Goal: Check status: Check status

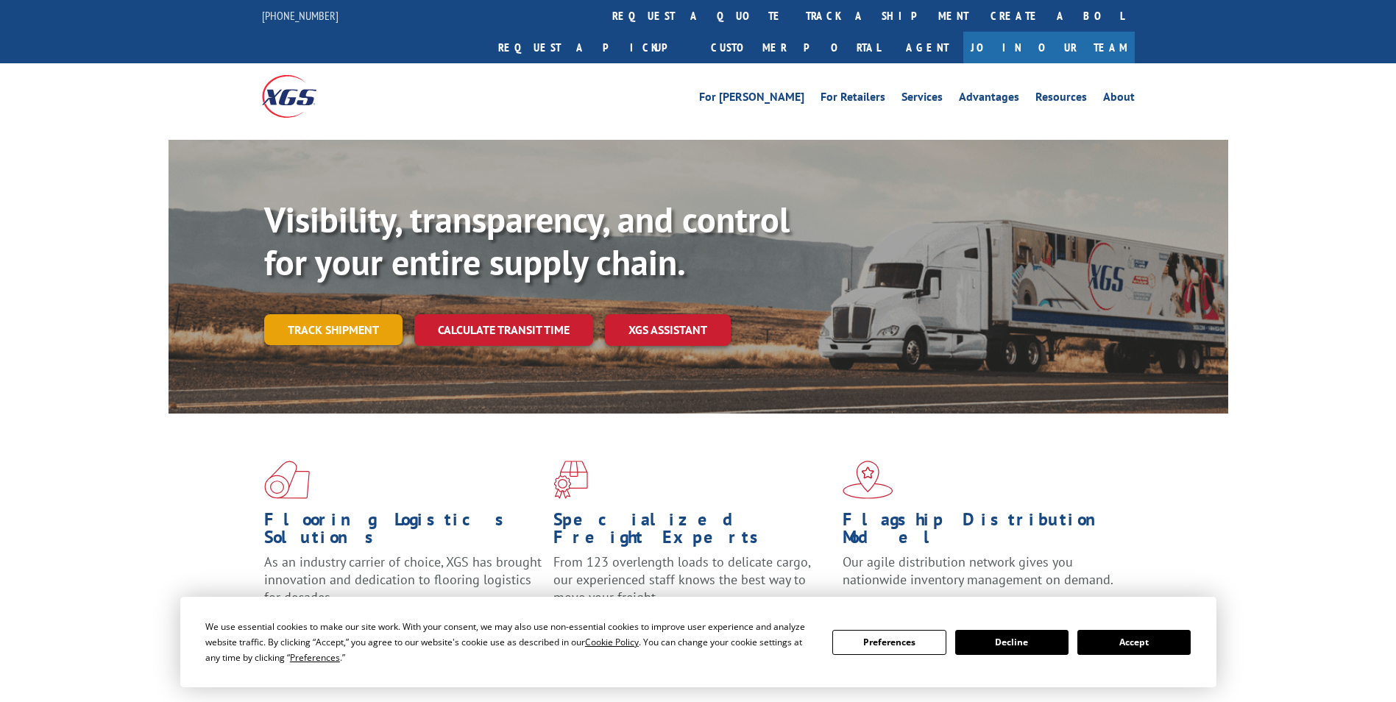
click at [352, 314] on link "Track shipment" at bounding box center [333, 329] width 138 height 31
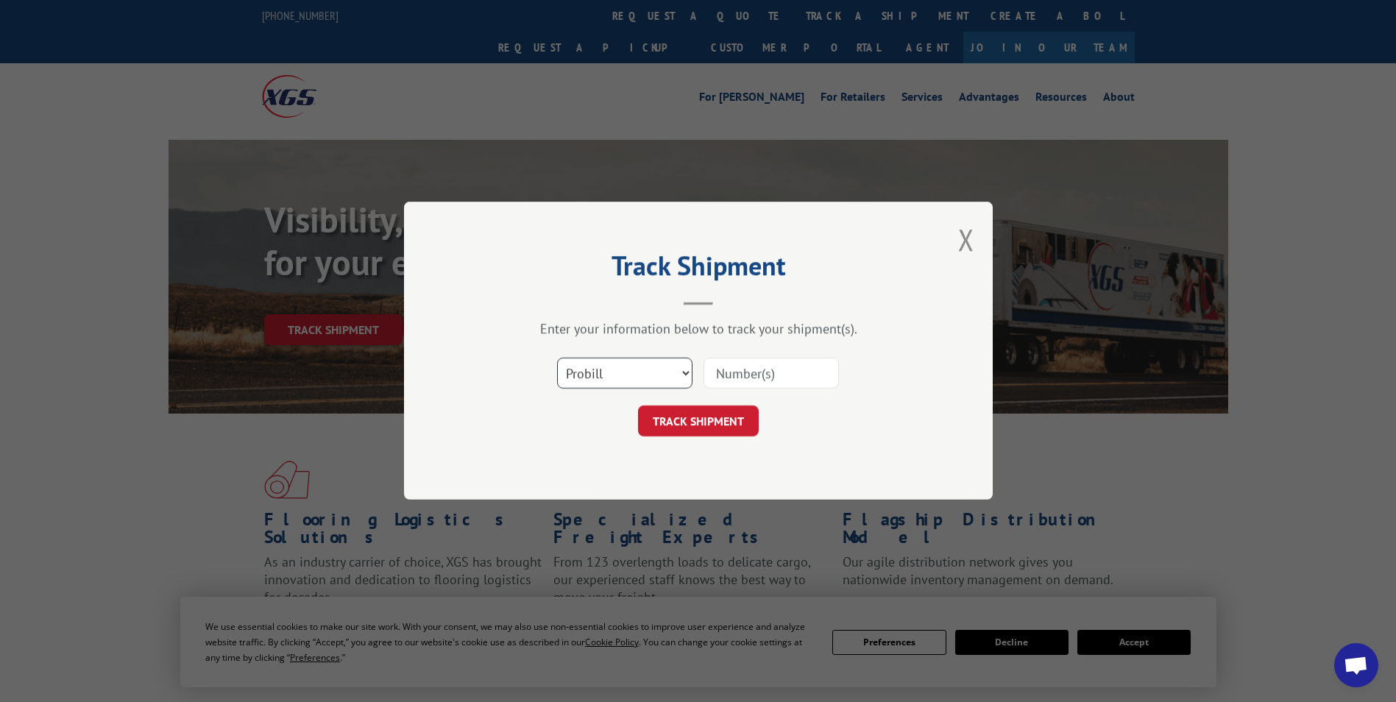
click at [647, 371] on select "Select category... Probill BOL PO" at bounding box center [624, 373] width 135 height 31
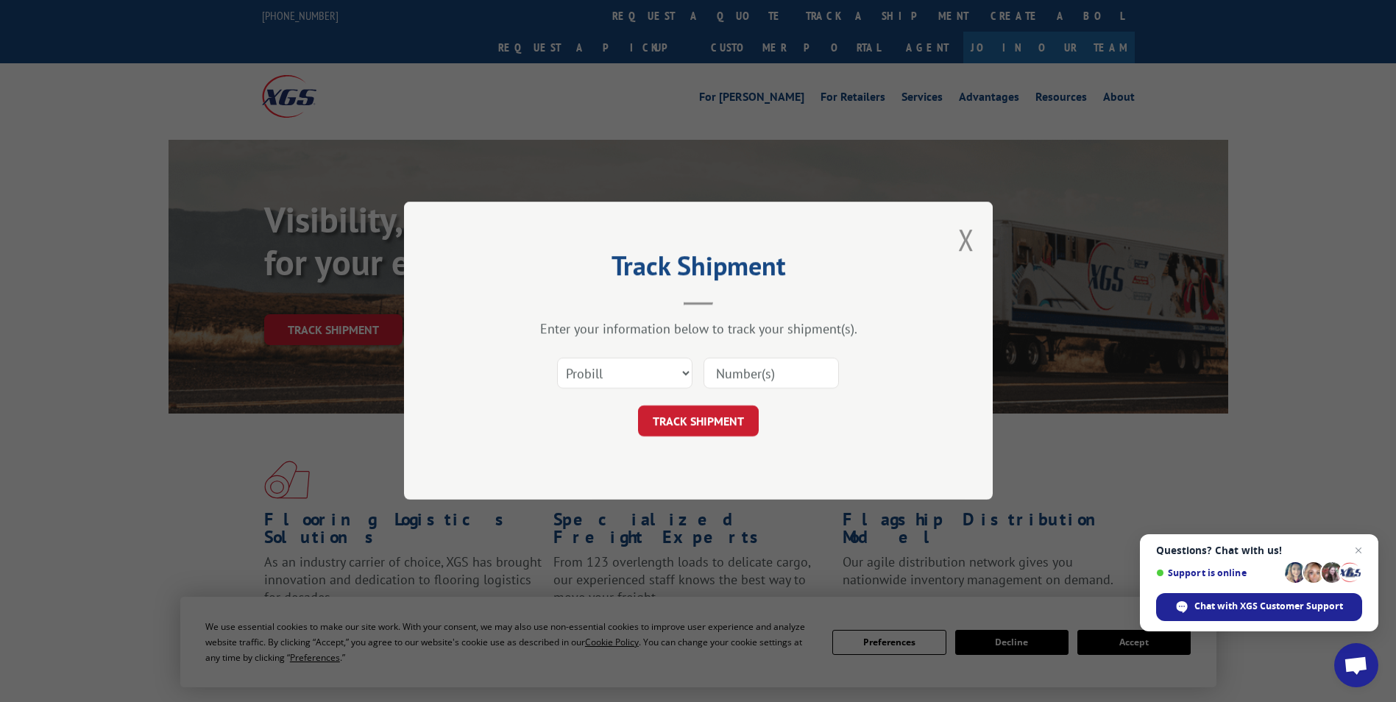
click at [804, 370] on input at bounding box center [771, 373] width 135 height 31
type input "15984139"
click at [690, 414] on button "TRACK SHIPMENT" at bounding box center [698, 421] width 121 height 31
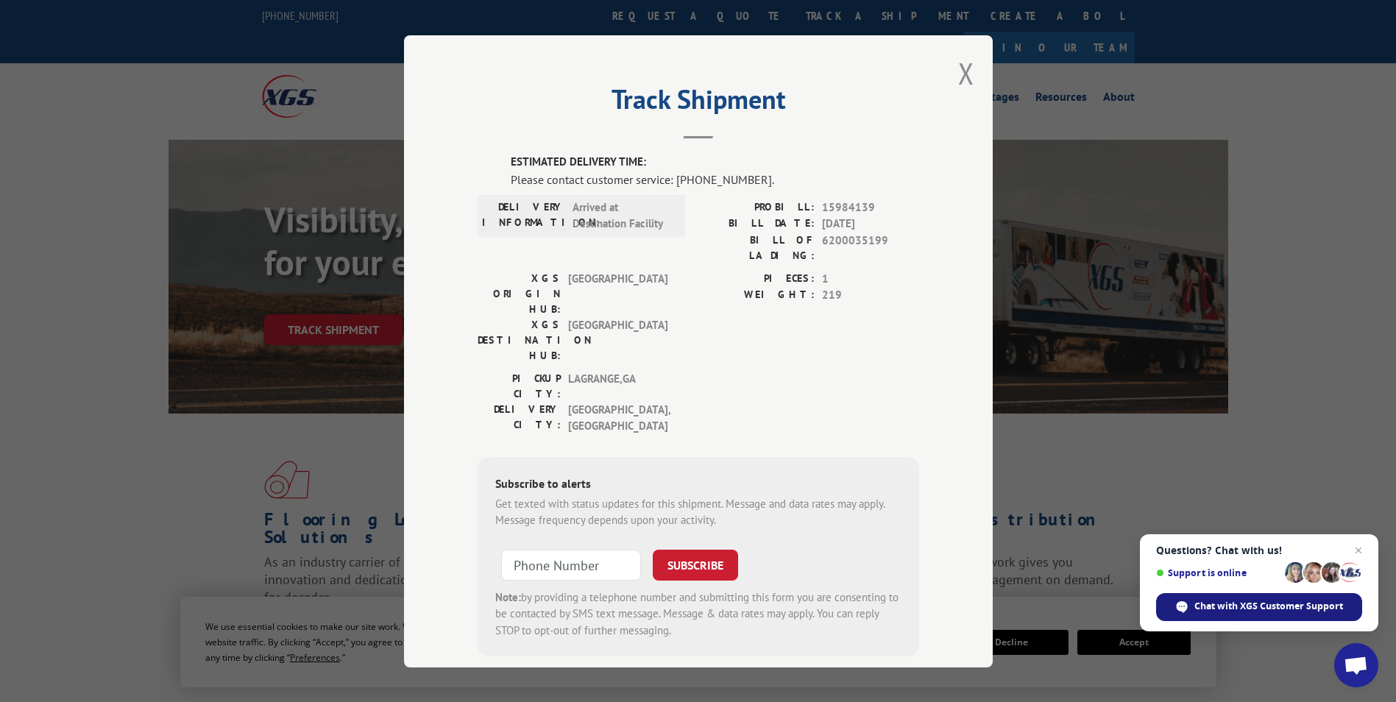
click at [1292, 609] on span "Chat with XGS Customer Support" at bounding box center [1269, 606] width 149 height 13
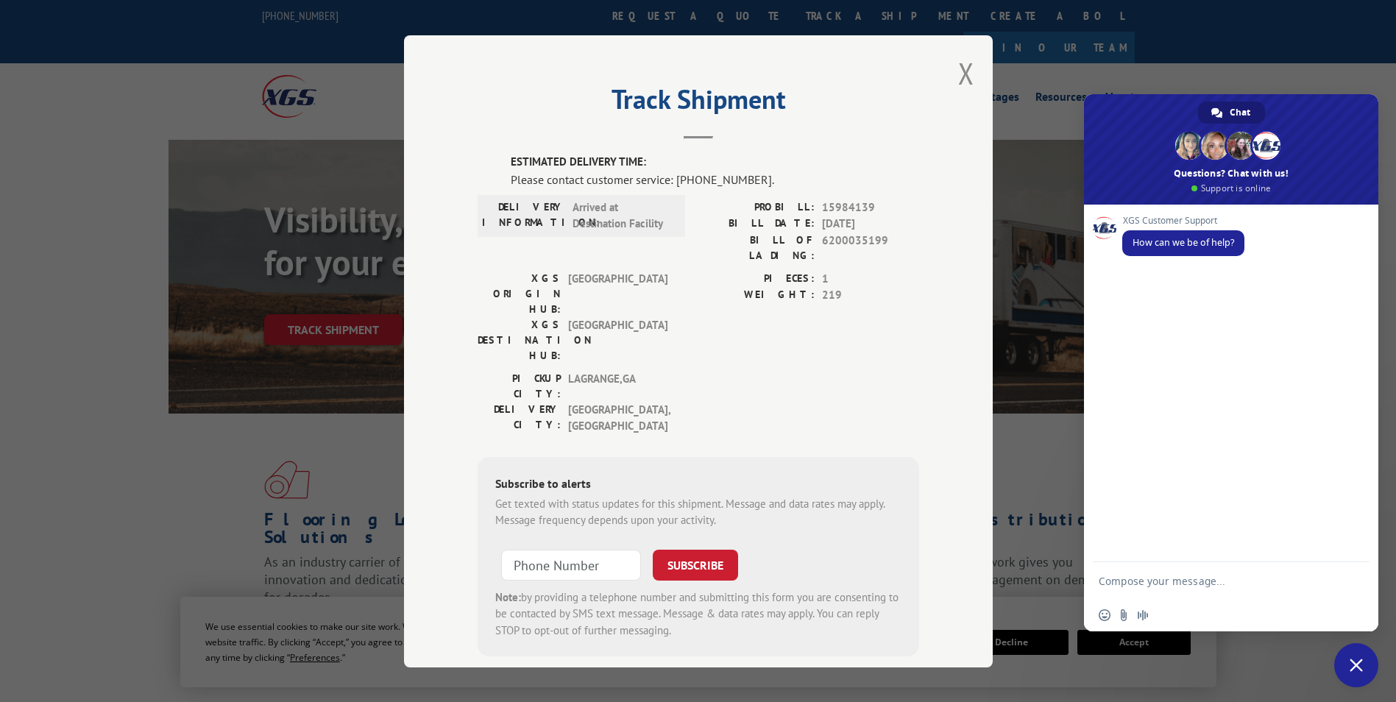
click at [1175, 589] on textarea "Compose your message..." at bounding box center [1217, 580] width 236 height 37
type textarea "It says to contact customer service for estimate delivery--- PROBILL# 15984139"
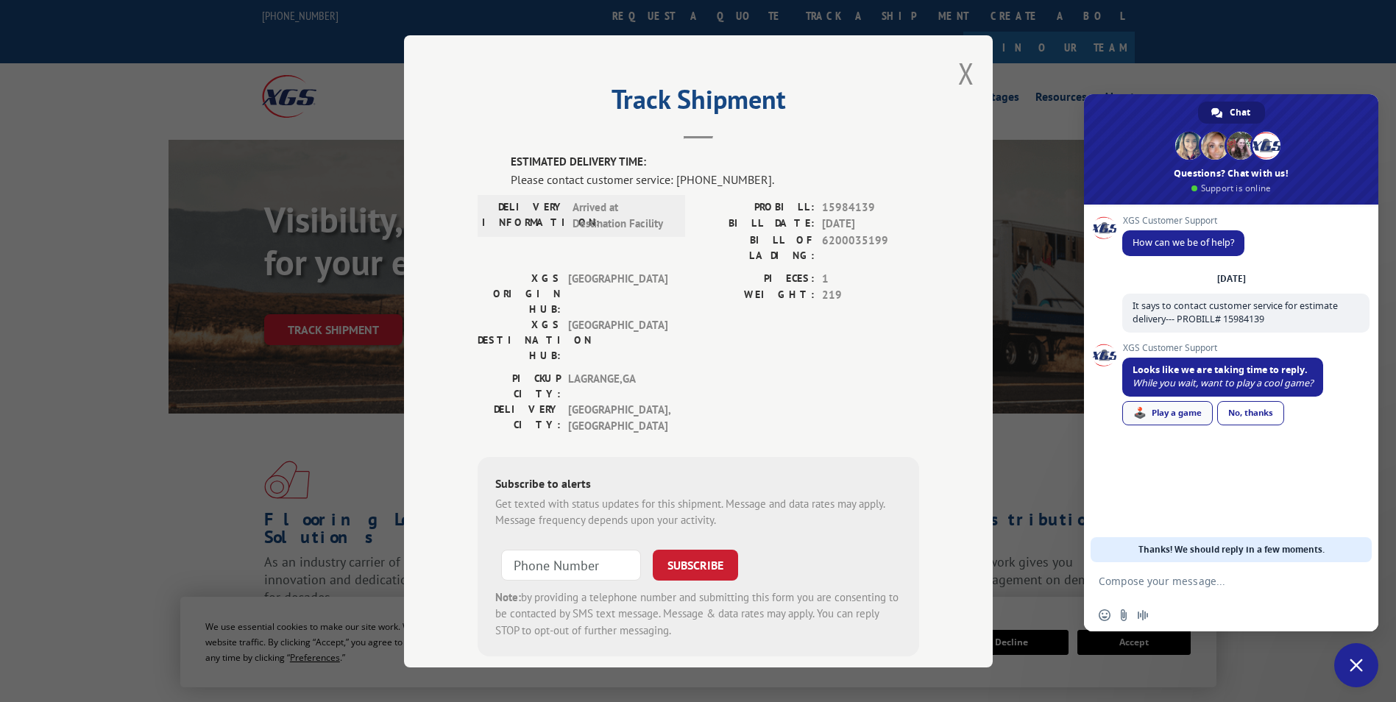
click at [1175, 420] on link "🕹️ Play a game" at bounding box center [1168, 413] width 91 height 24
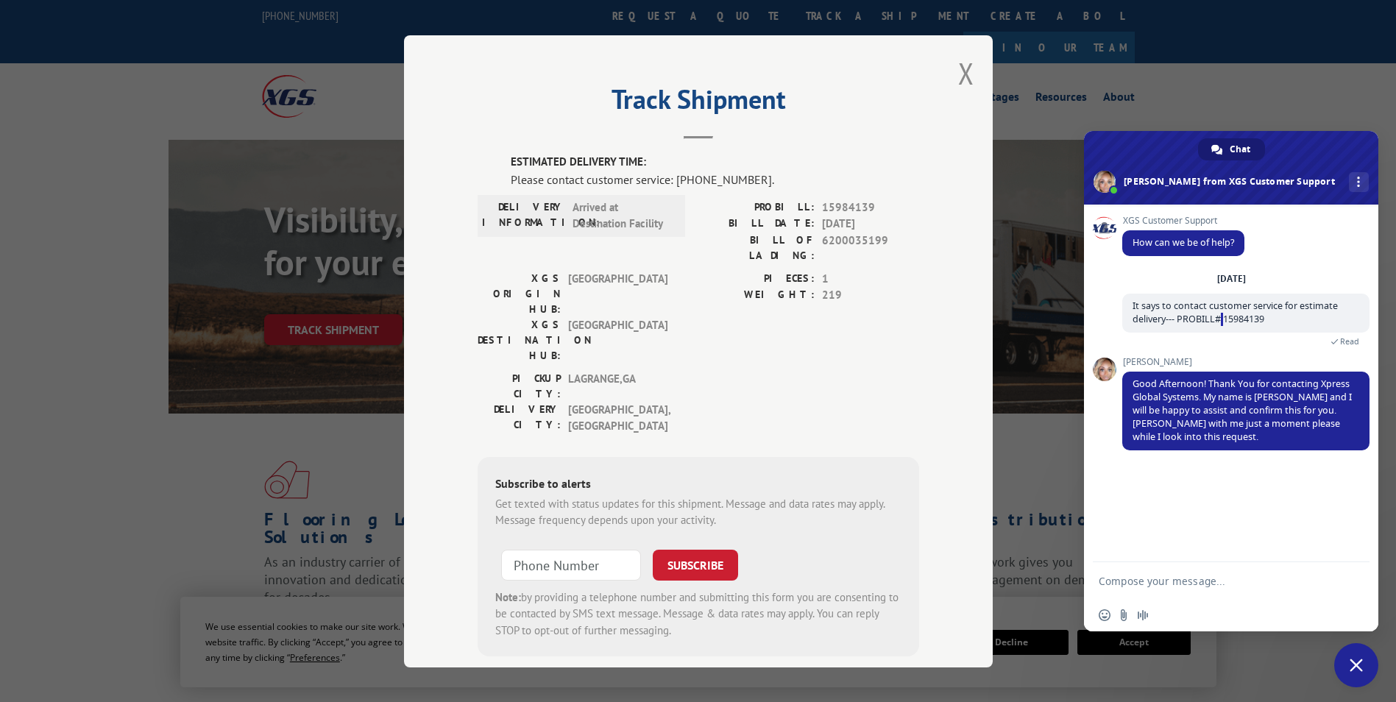
click at [1210, 322] on span "It says to contact customer service for estimate delivery--- PROBILL# 15984139" at bounding box center [1235, 313] width 205 height 26
click at [1167, 581] on textarea "Compose your message..." at bounding box center [1217, 580] width 236 height 37
click at [1160, 580] on textarea "Compose your message..." at bounding box center [1217, 580] width 236 height 37
click at [1155, 582] on textarea "Compose your message..." at bounding box center [1217, 580] width 236 height 37
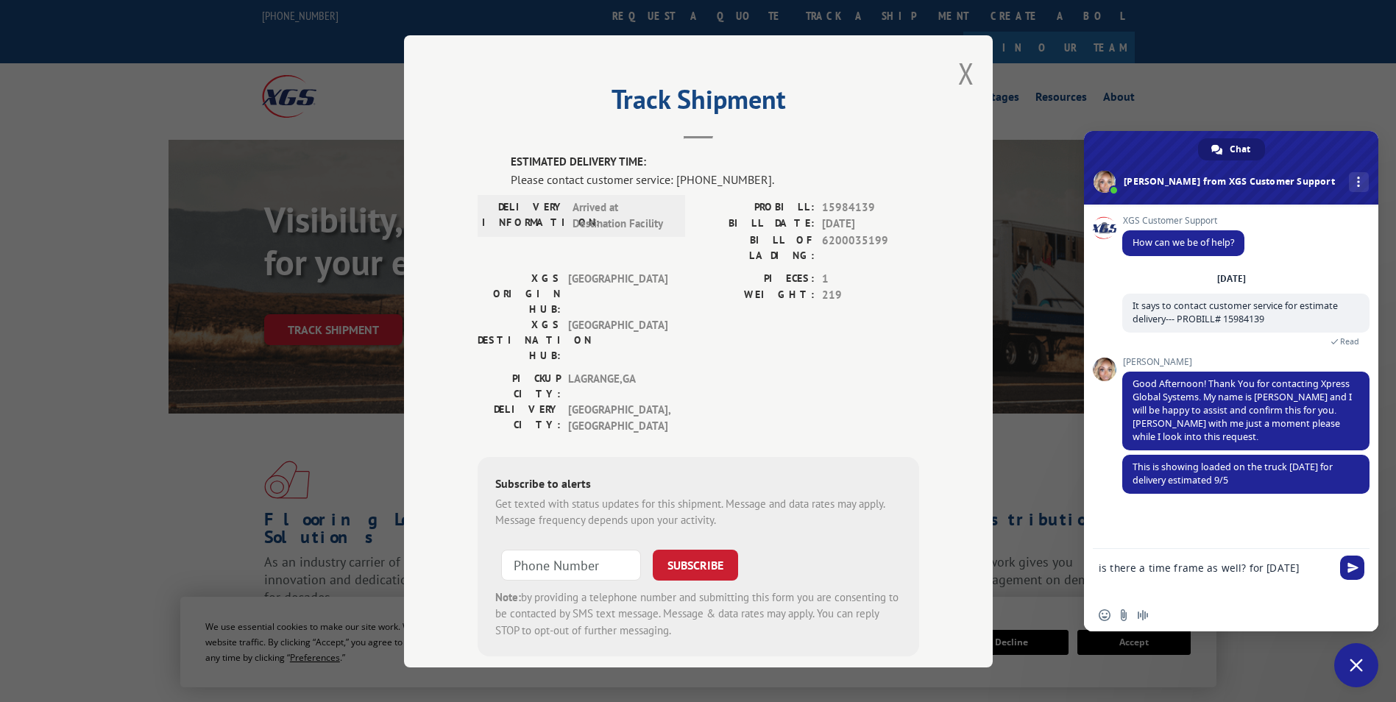
click at [1100, 568] on textarea "is there a time frame as well? for [DATE]" at bounding box center [1217, 574] width 236 height 50
type textarea "thank you is there a time frame as well? for [DATE]"
click at [1363, 570] on span "Send" at bounding box center [1352, 568] width 24 height 24
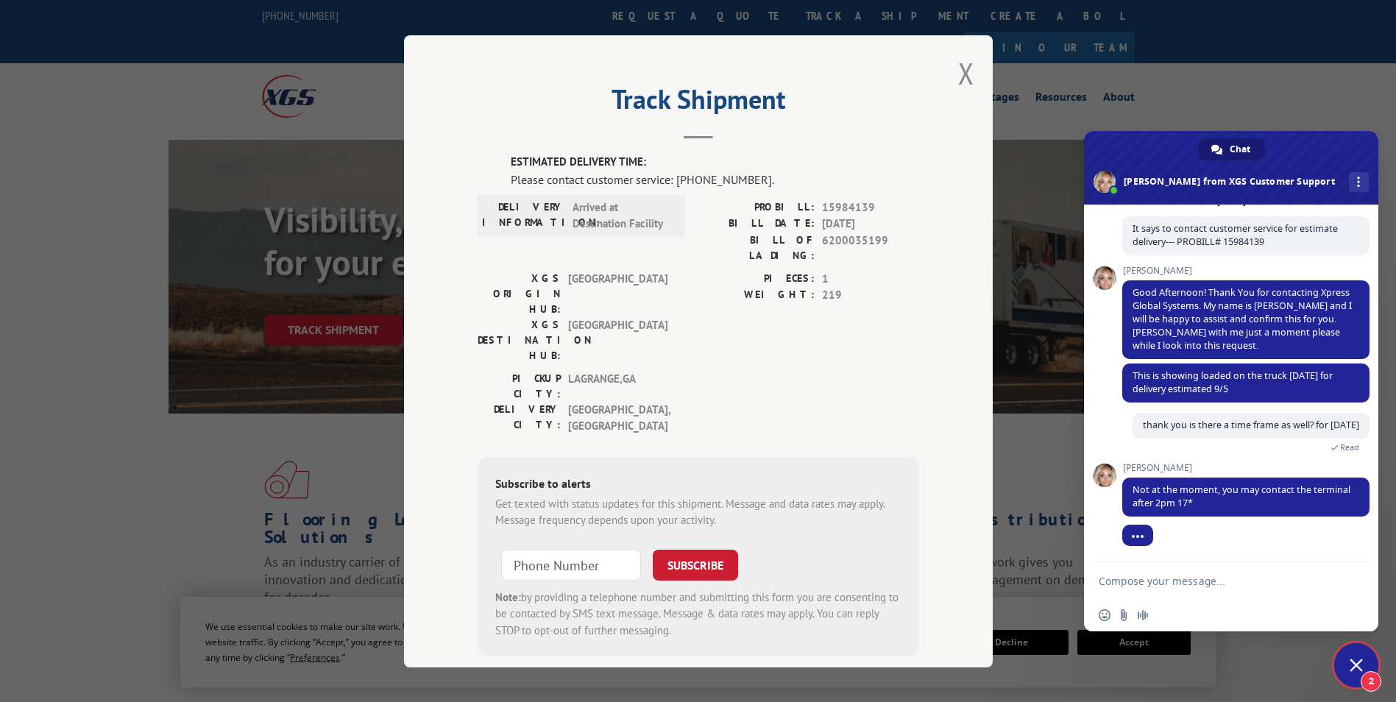
scroll to position [91, 0]
click at [1179, 570] on textarea "Compose your message..." at bounding box center [1217, 580] width 236 height 37
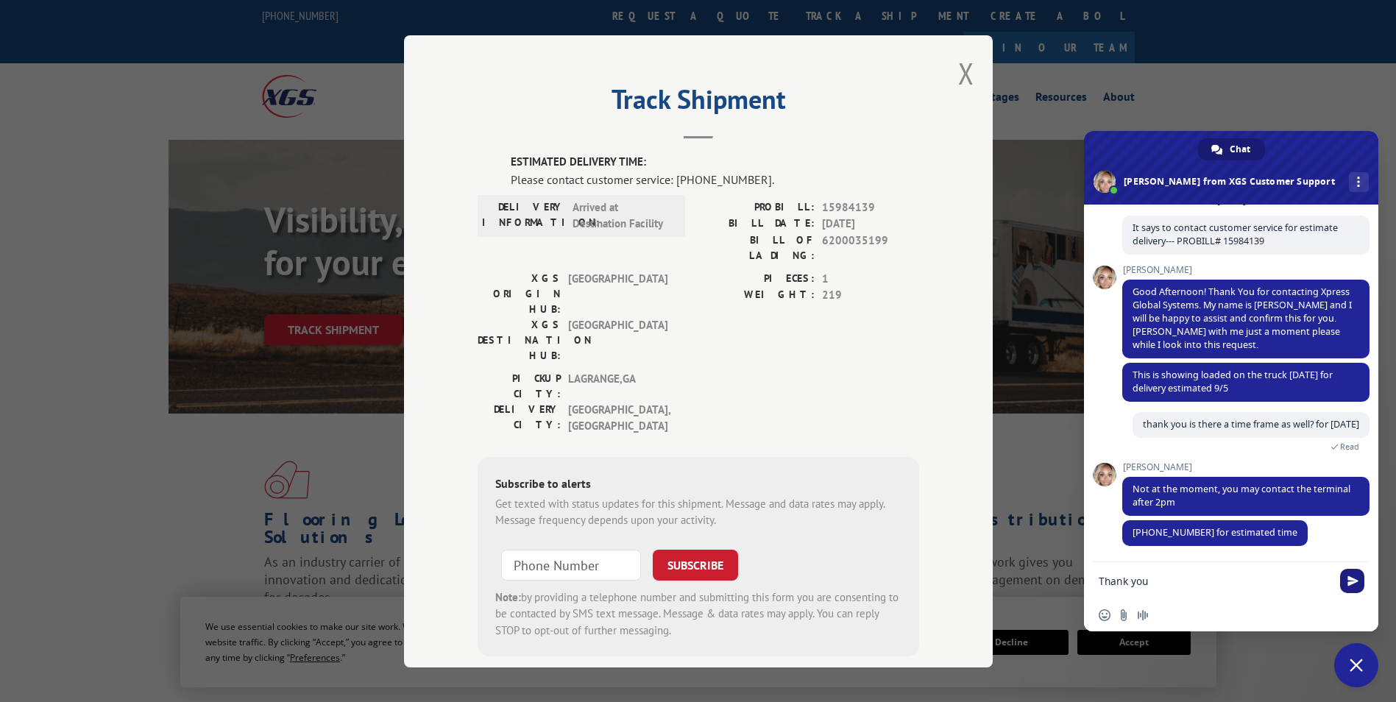
type textarea "Thank you"
click at [1357, 588] on span "Send" at bounding box center [1352, 581] width 24 height 24
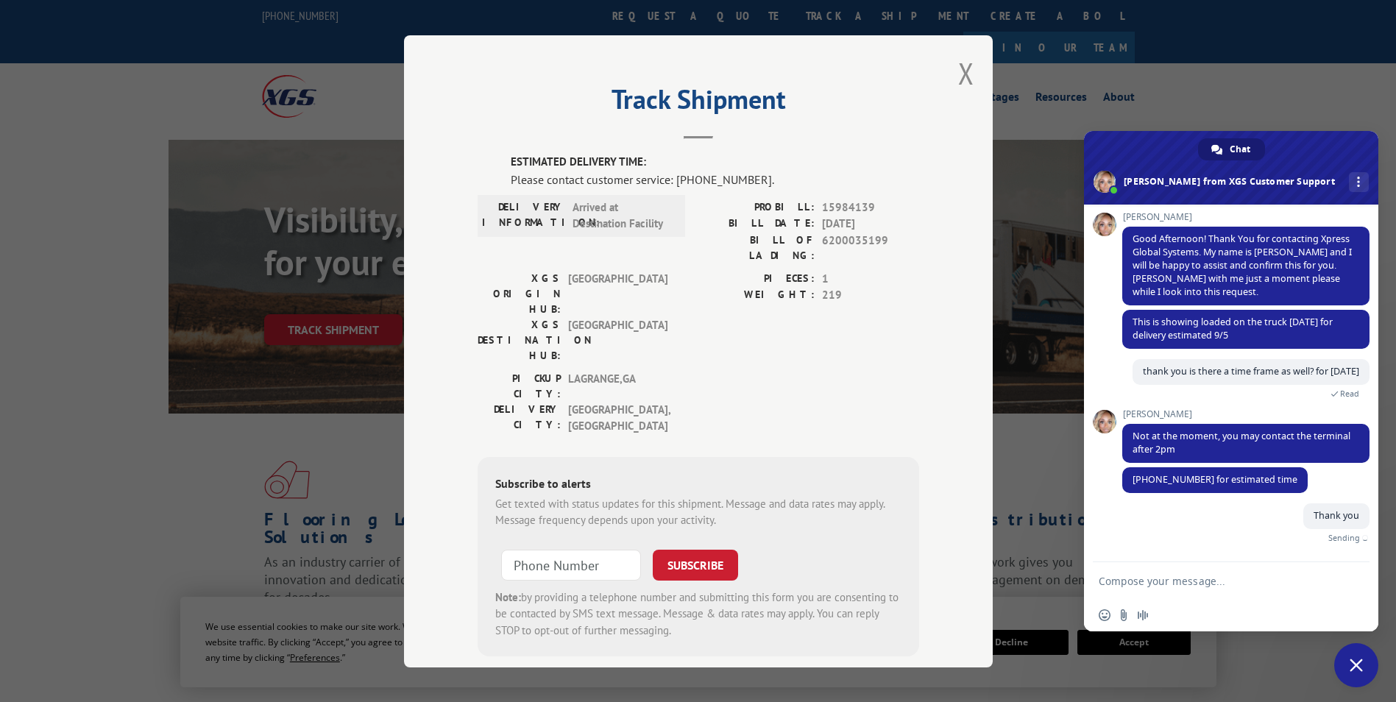
scroll to position [127, 0]
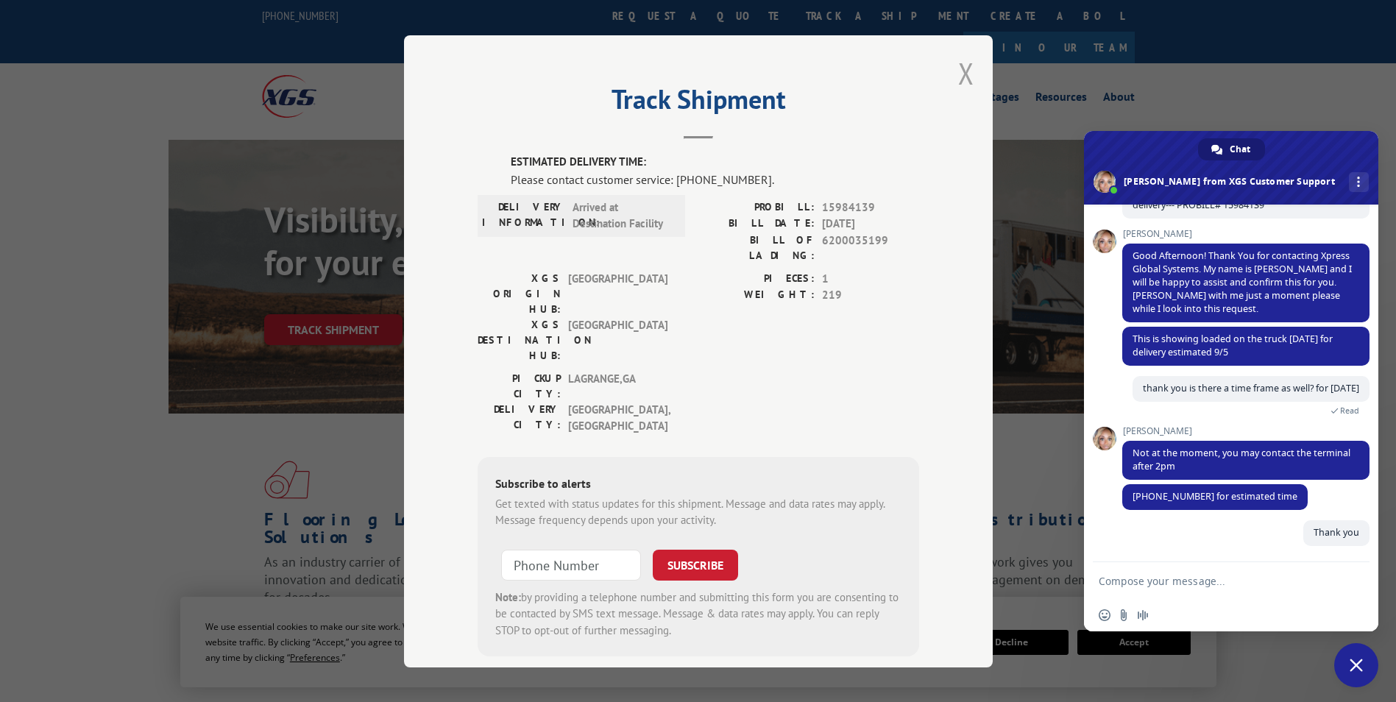
click at [958, 79] on button "Close modal" at bounding box center [966, 73] width 16 height 39
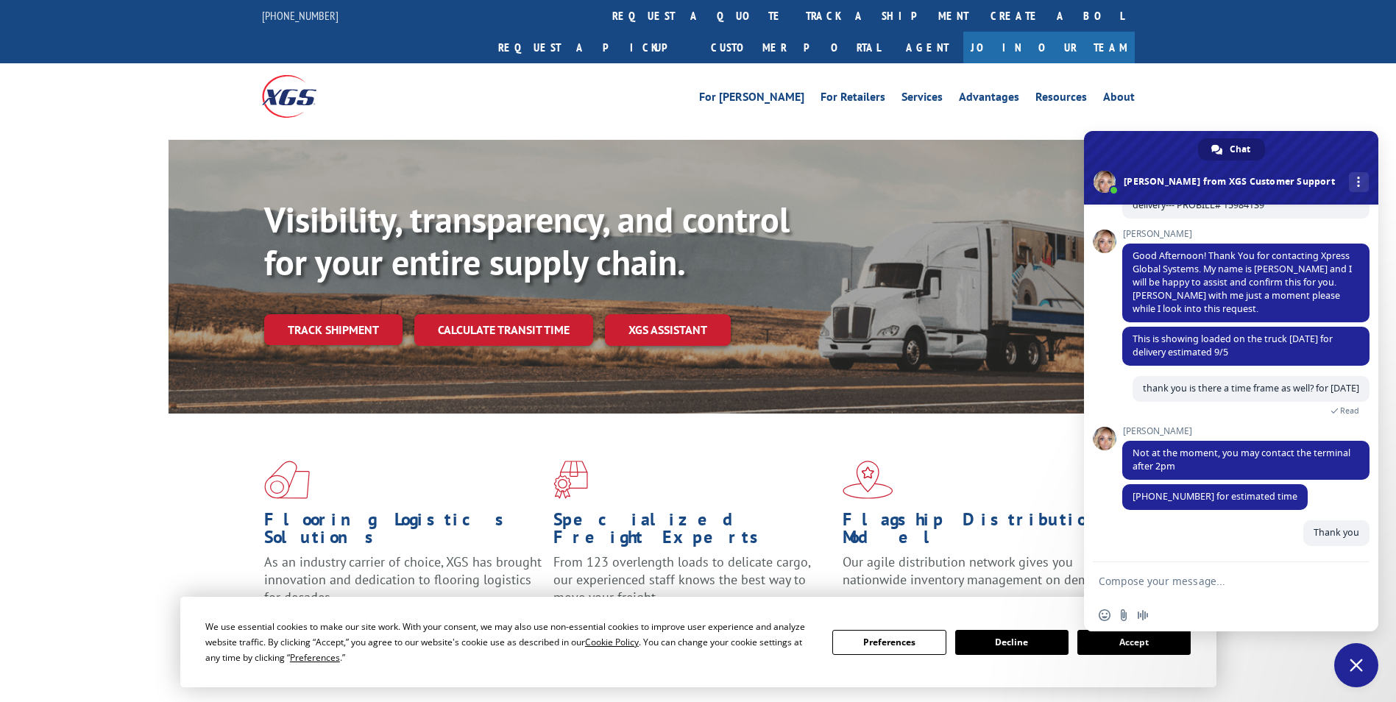
click at [1348, 63] on div "For [PERSON_NAME] For Retailers Services Advantages Resources About For [PERSON…" at bounding box center [698, 96] width 1396 height 66
click at [1351, 668] on span "Close chat" at bounding box center [1356, 665] width 13 height 13
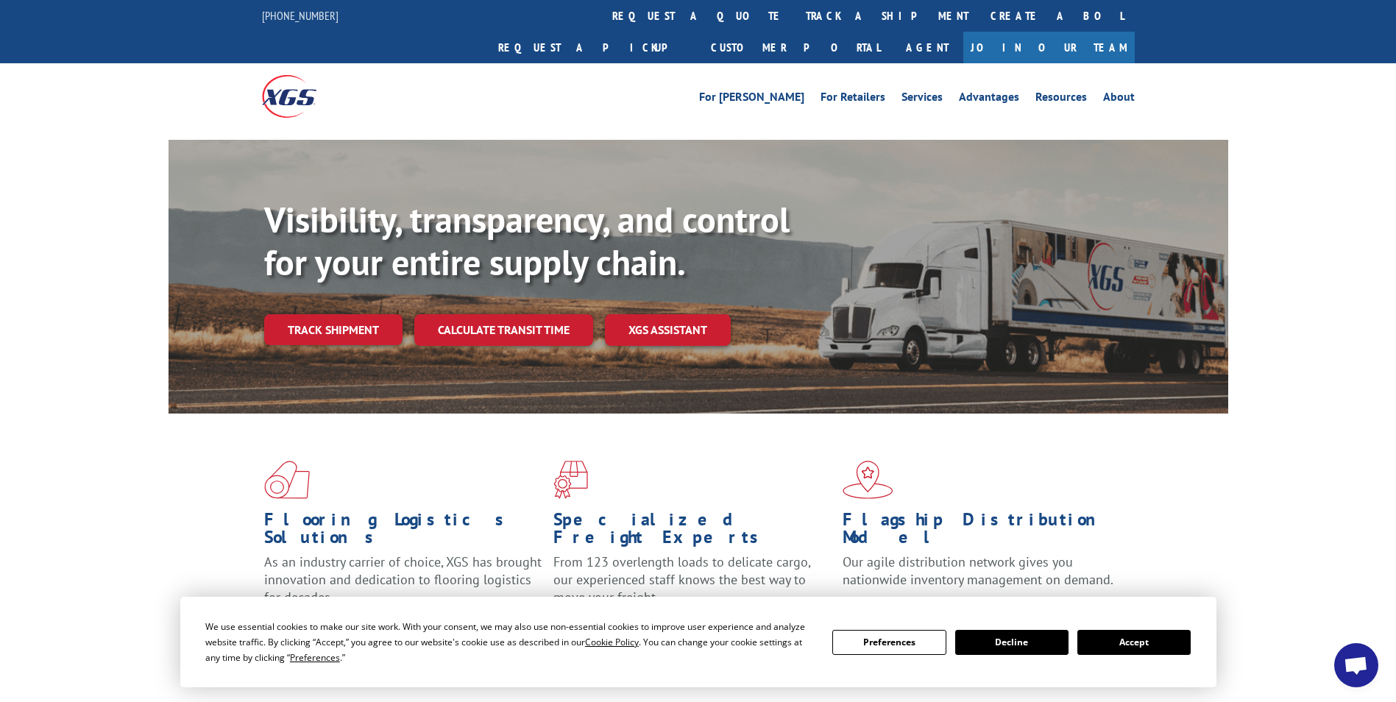
click at [1025, 638] on button "Decline" at bounding box center [1011, 642] width 113 height 25
